Goal: Task Accomplishment & Management: Use online tool/utility

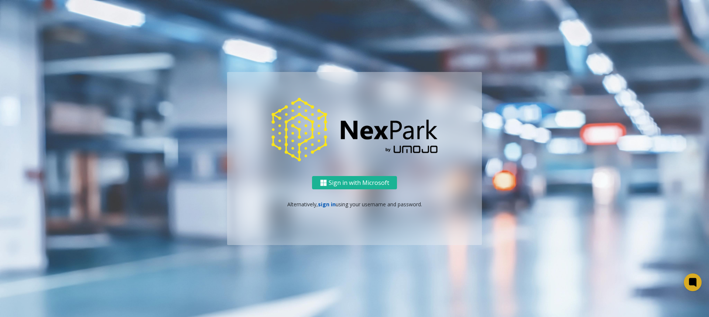
click at [328, 207] on link "sign in" at bounding box center [327, 204] width 18 height 7
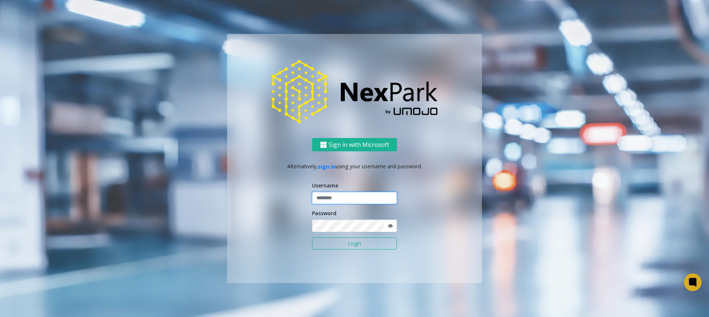
click at [329, 199] on input "text" at bounding box center [354, 198] width 85 height 13
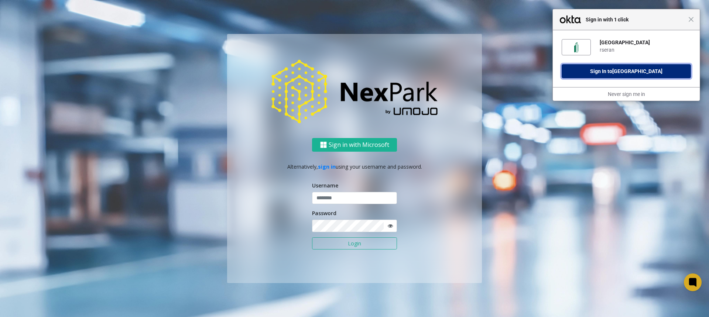
click at [582, 68] on button "Sign In to [GEOGRAPHIC_DATA]" at bounding box center [625, 71] width 129 height 14
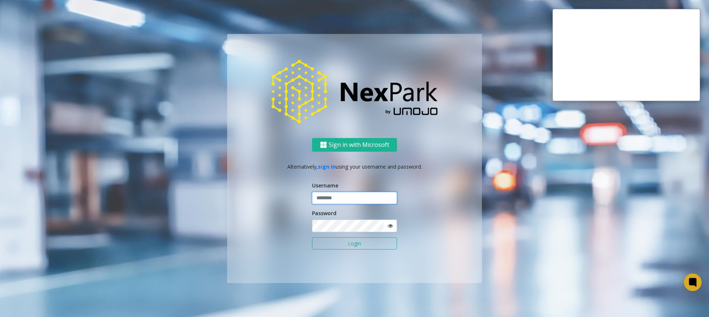
type input "******"
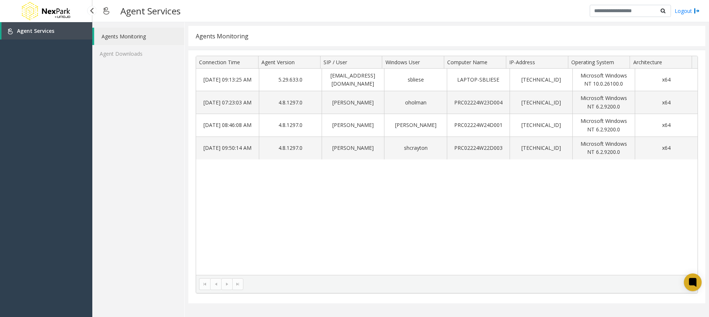
click at [22, 31] on span "Agent Services" at bounding box center [35, 30] width 37 height 7
click at [132, 55] on link "Agent Downloads" at bounding box center [138, 53] width 92 height 17
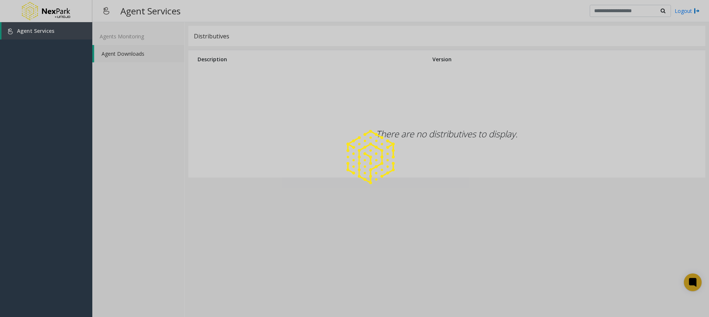
click at [131, 36] on div at bounding box center [354, 158] width 709 height 317
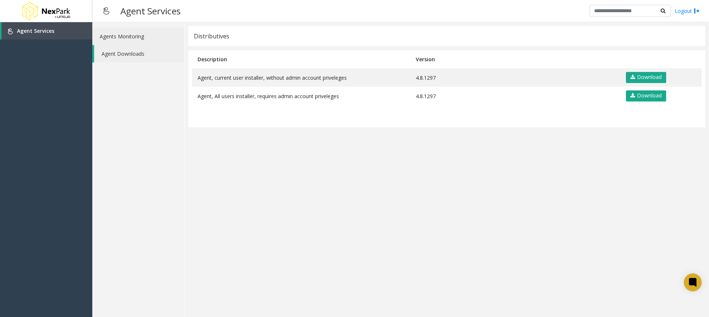
click at [104, 39] on link "Agents Monitoring" at bounding box center [138, 36] width 92 height 17
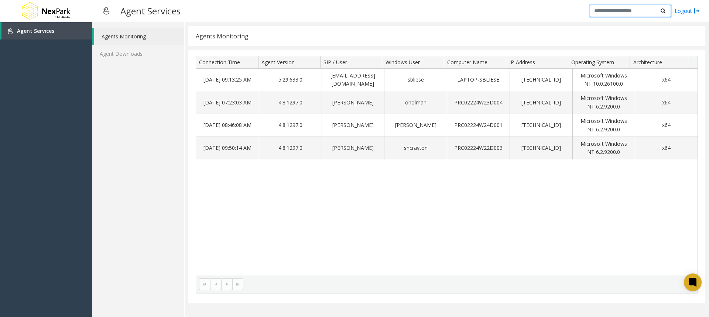
click at [624, 8] on input "text" at bounding box center [629, 11] width 81 height 13
type input "*"
click at [103, 12] on img at bounding box center [106, 11] width 13 height 18
click at [63, 10] on img at bounding box center [46, 11] width 52 height 22
click at [93, 10] on div at bounding box center [92, 11] width 10 height 10
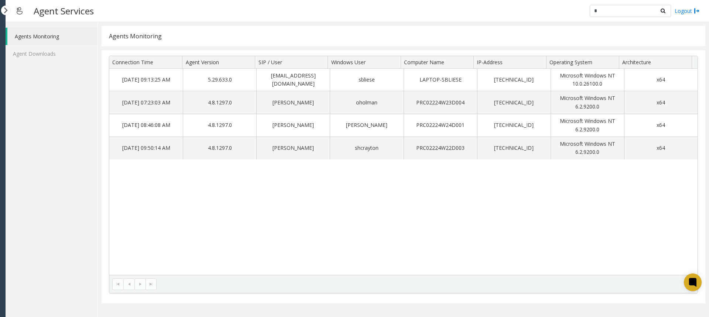
click at [142, 284] on kendo-pager-next-buttons at bounding box center [145, 284] width 22 height 12
click at [680, 11] on link "Logout" at bounding box center [686, 11] width 25 height 8
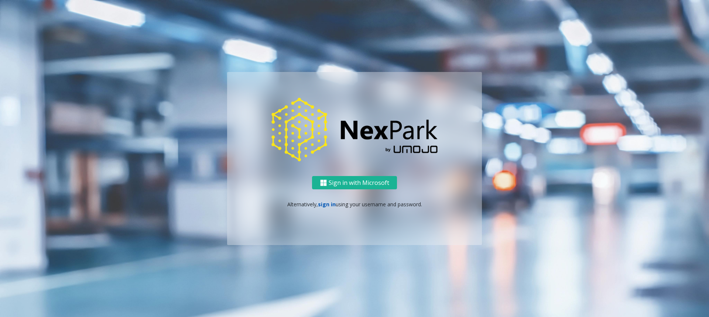
click at [324, 205] on link "sign in" at bounding box center [327, 204] width 18 height 7
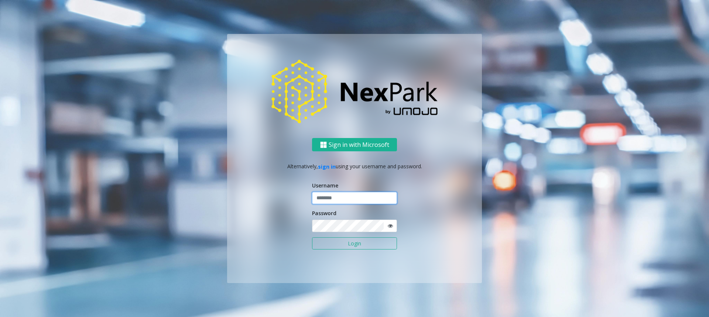
click at [338, 199] on input "text" at bounding box center [354, 198] width 85 height 13
click at [312, 237] on button "Login" at bounding box center [354, 243] width 85 height 13
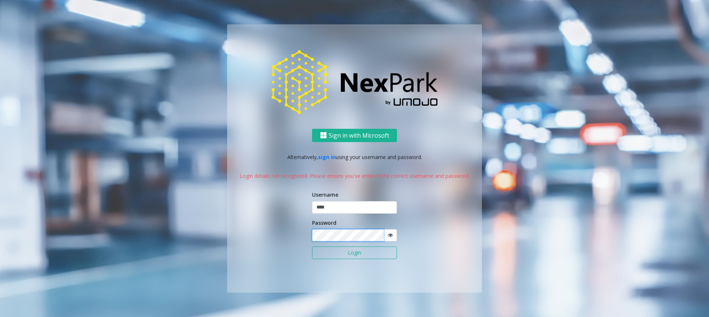
click at [312, 247] on button "Login" at bounding box center [354, 253] width 85 height 13
click at [348, 205] on input "****" at bounding box center [354, 207] width 85 height 13
click at [312, 247] on button "Login" at bounding box center [354, 253] width 85 height 13
click at [348, 252] on button "Login" at bounding box center [354, 253] width 85 height 13
click at [388, 236] on icon at bounding box center [390, 235] width 5 height 5
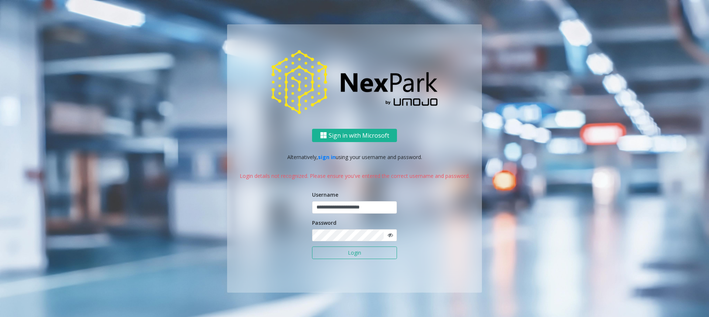
click at [388, 236] on icon at bounding box center [390, 235] width 5 height 5
click at [386, 209] on input "**********" at bounding box center [354, 207] width 85 height 13
click at [392, 207] on input "**********" at bounding box center [354, 207] width 85 height 13
click at [391, 234] on icon at bounding box center [390, 235] width 5 height 5
click at [367, 252] on button "Login" at bounding box center [354, 253] width 85 height 13
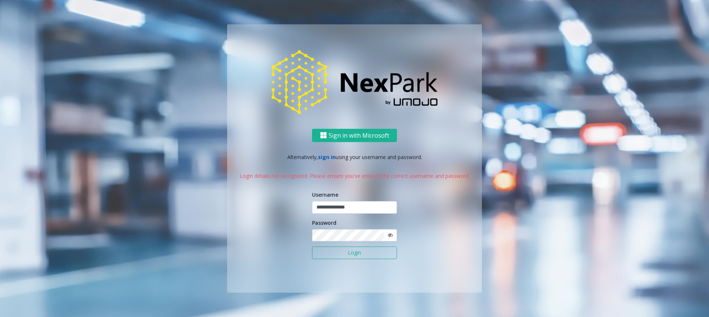
click at [324, 154] on link "sign in" at bounding box center [327, 157] width 18 height 7
click at [324, 158] on link "sign in" at bounding box center [327, 157] width 18 height 7
drag, startPoint x: 367, startPoint y: 210, endPoint x: 329, endPoint y: 208, distance: 37.7
click at [329, 208] on input "**********" at bounding box center [354, 207] width 85 height 13
click at [361, 204] on input "******" at bounding box center [354, 207] width 85 height 13
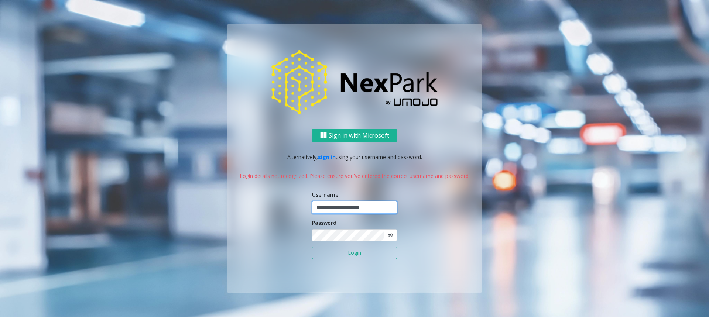
type input "**********"
click at [312, 247] on button "Login" at bounding box center [354, 253] width 85 height 13
click at [335, 71] on img at bounding box center [354, 81] width 166 height 63
